Goal: Information Seeking & Learning: Learn about a topic

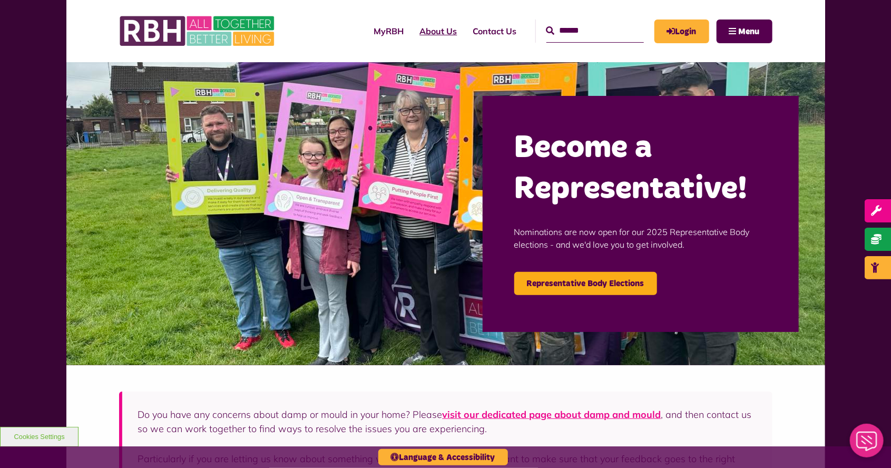
click at [413, 33] on link "About Us" at bounding box center [438, 31] width 53 height 28
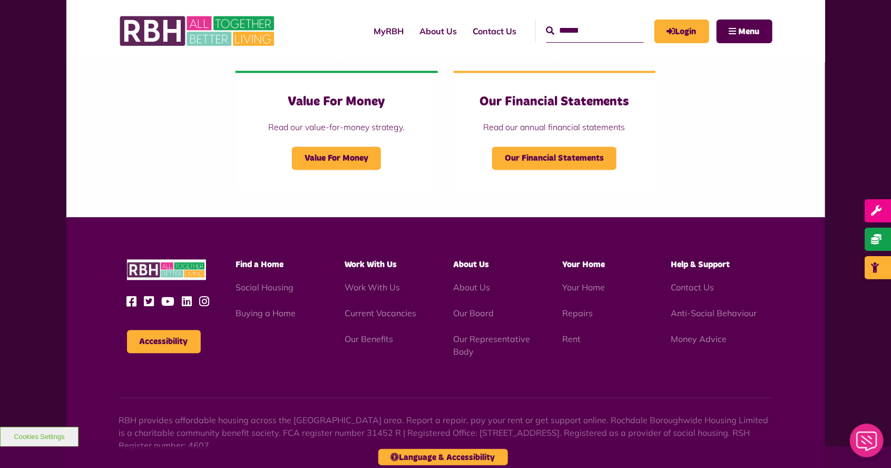
scroll to position [1132, 0]
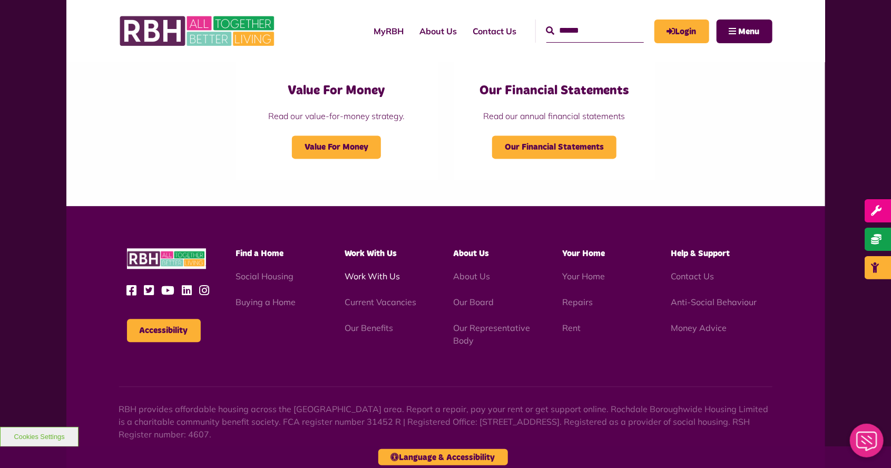
click at [372, 280] on link "Work With Us" at bounding box center [372, 276] width 55 height 11
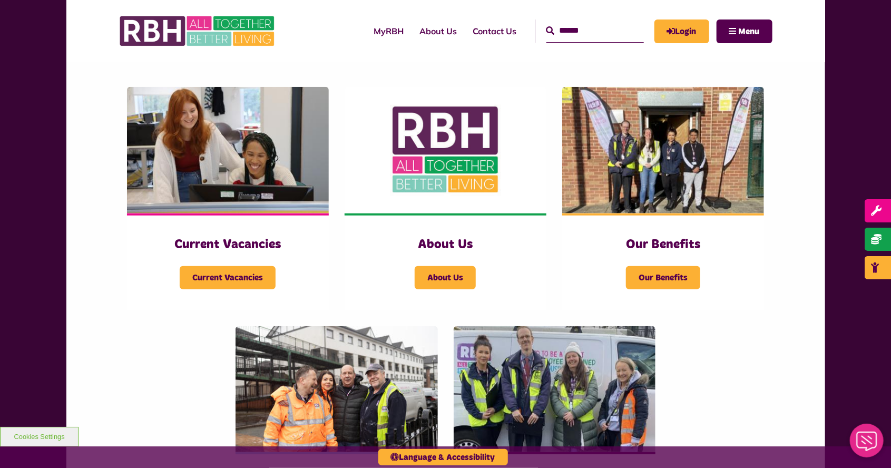
scroll to position [200, 0]
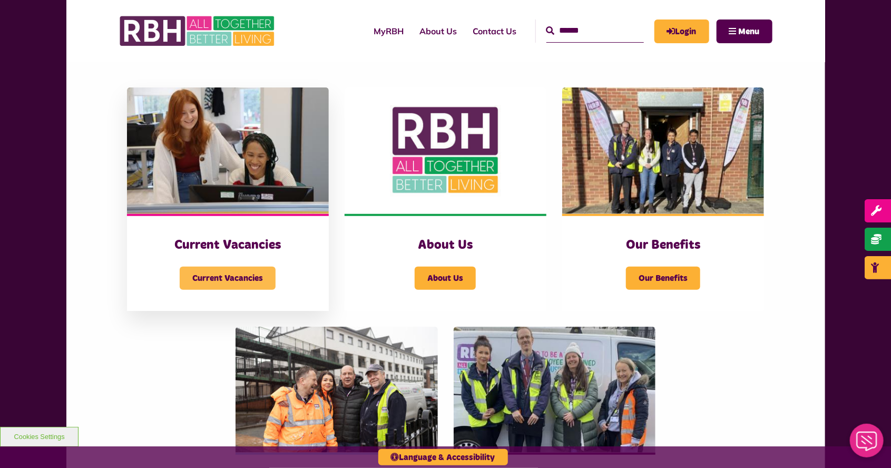
click at [220, 279] on span "Current Vacancies" at bounding box center [228, 278] width 96 height 23
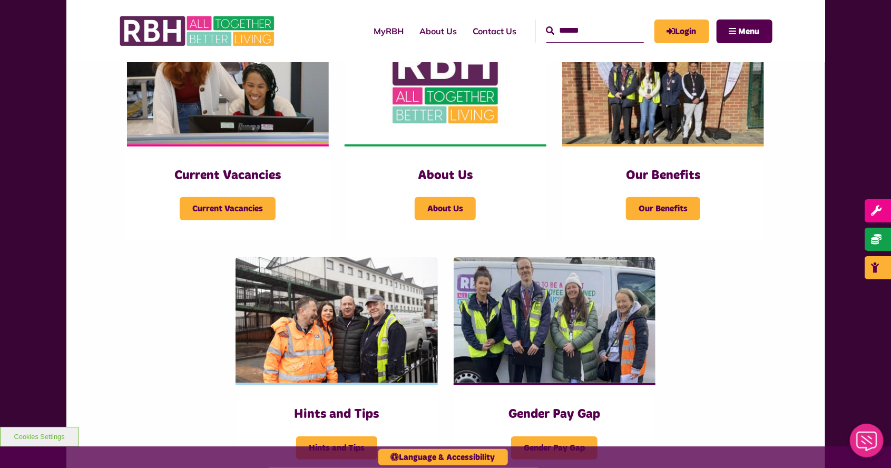
scroll to position [250, 0]
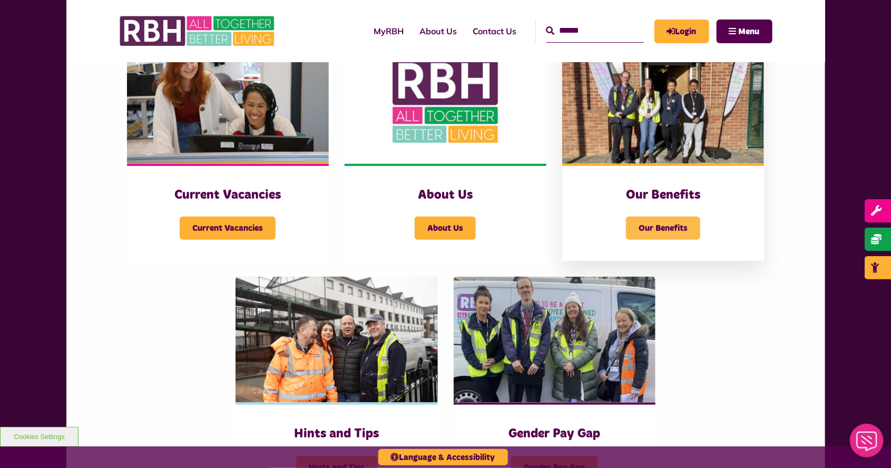
click at [649, 233] on span "Our Benefits" at bounding box center [663, 228] width 74 height 23
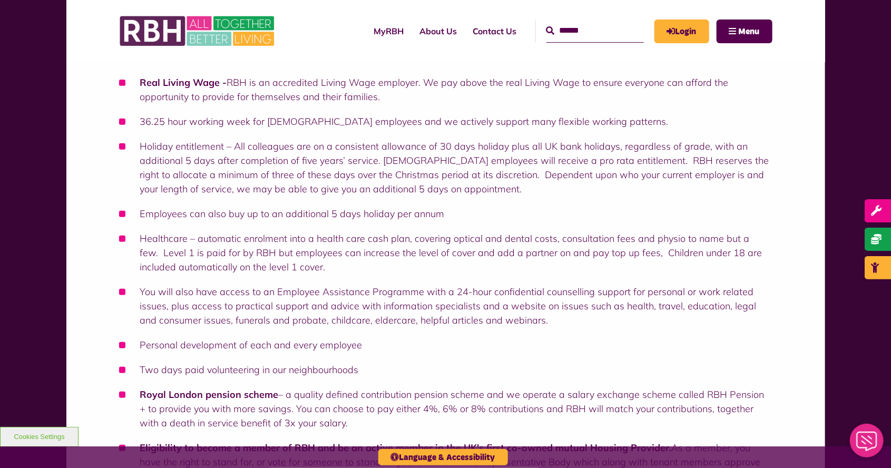
scroll to position [177, 0]
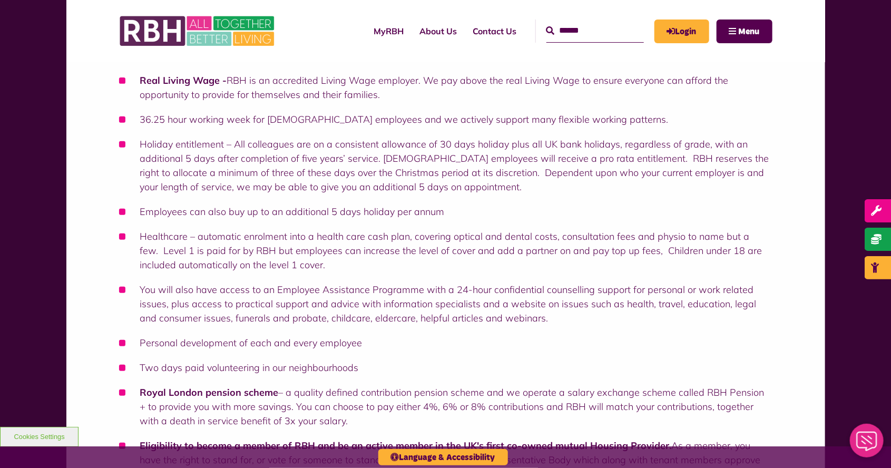
click at [41, 378] on div "Benefits of Working for RBH Real Living Wage - RBH is an accredited Living Wage…" at bounding box center [445, 308] width 891 height 618
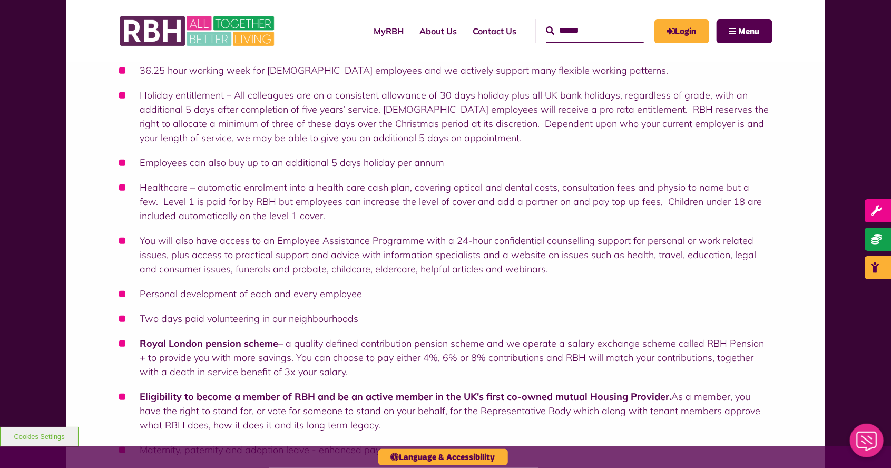
scroll to position [230, 0]
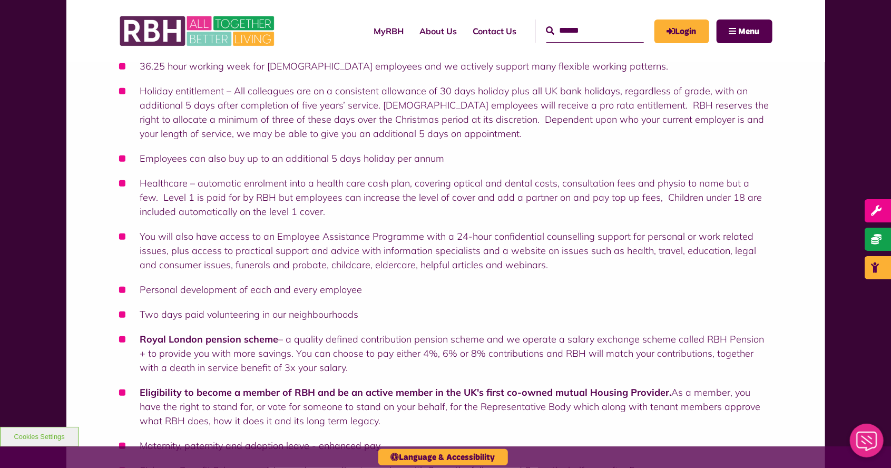
click at [24, 373] on div "Benefits of Working for RBH Real Living Wage - RBH is an accredited Living Wage…" at bounding box center [445, 255] width 891 height 618
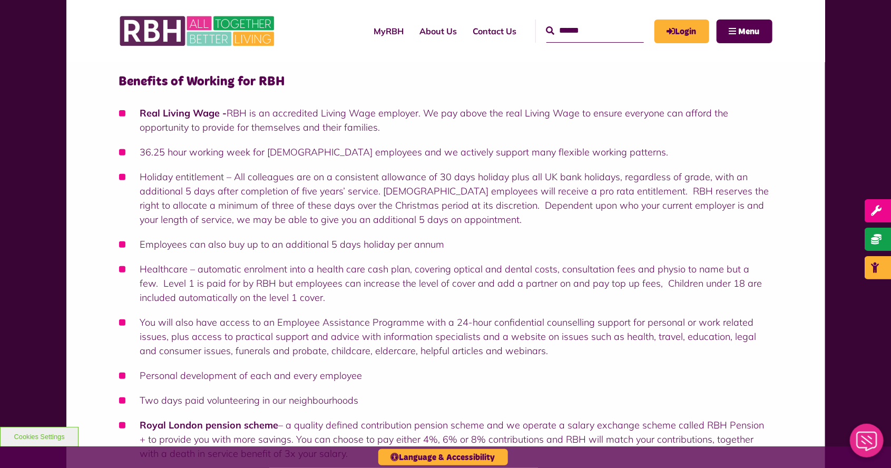
scroll to position [0, 0]
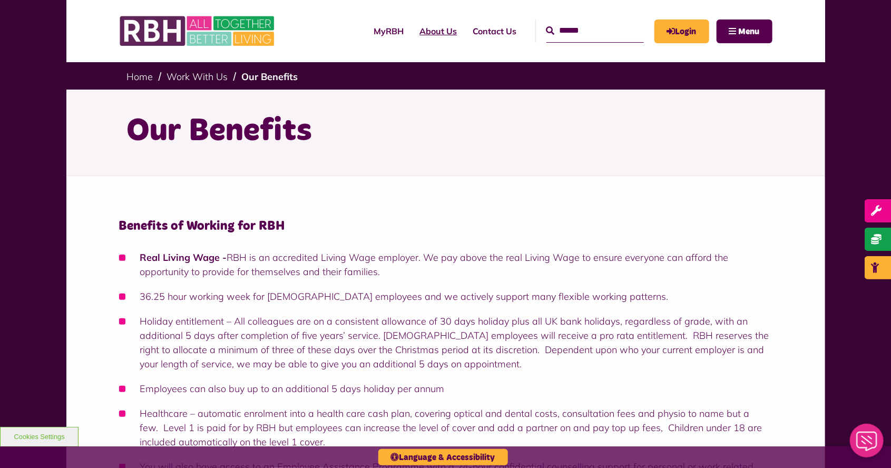
click at [420, 38] on link "About Us" at bounding box center [438, 31] width 53 height 28
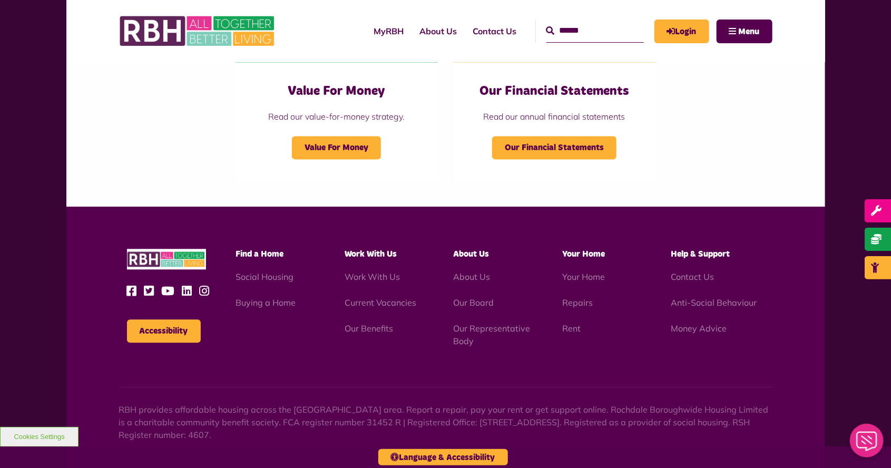
scroll to position [1130, 0]
